Goal: Transaction & Acquisition: Purchase product/service

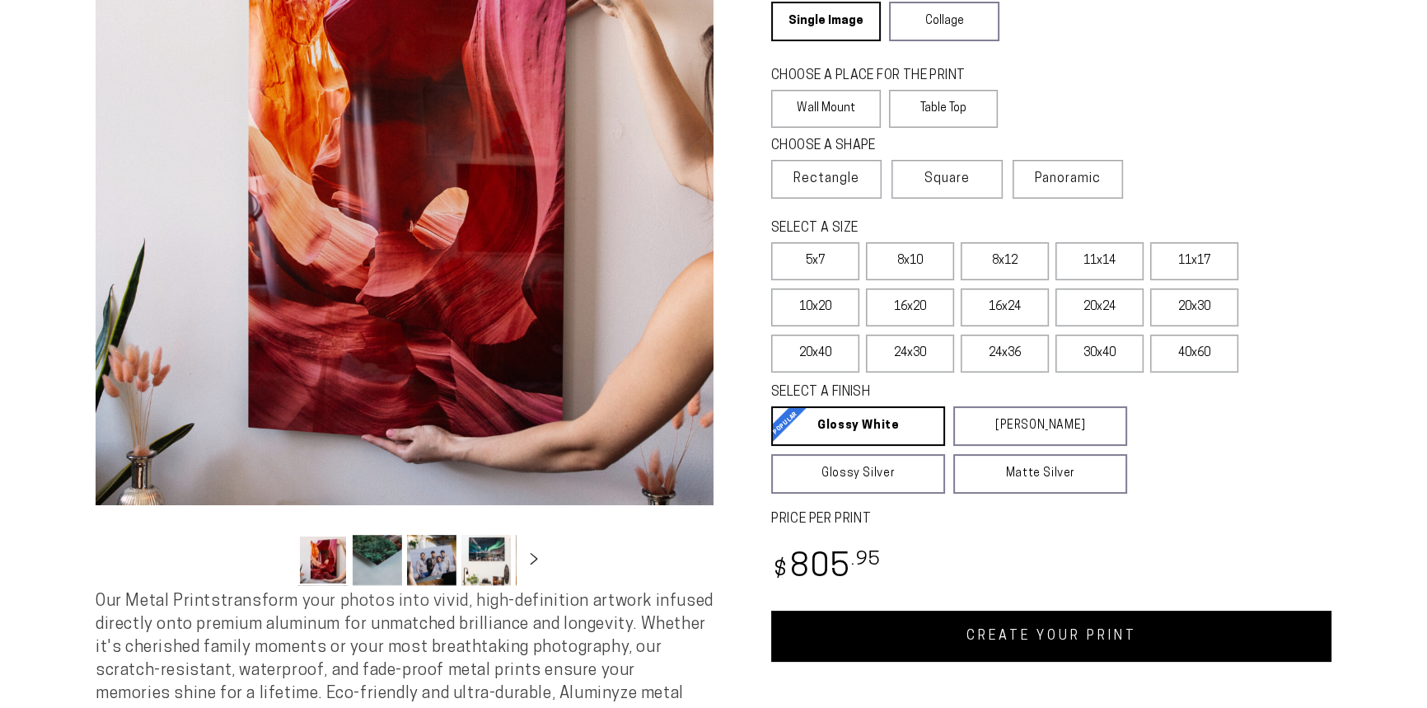
click at [1031, 643] on link "CREATE YOUR PRINT" at bounding box center [1051, 635] width 560 height 51
select select "**********"
click at [1023, 636] on link "CREATE YOUR PRINT" at bounding box center [1051, 635] width 560 height 51
select select "**********"
